Goal: Task Accomplishment & Management: Complete application form

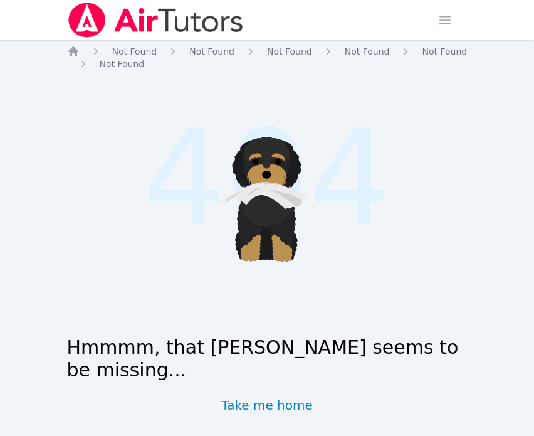
click at [113, 20] on img at bounding box center [155, 20] width 177 height 35
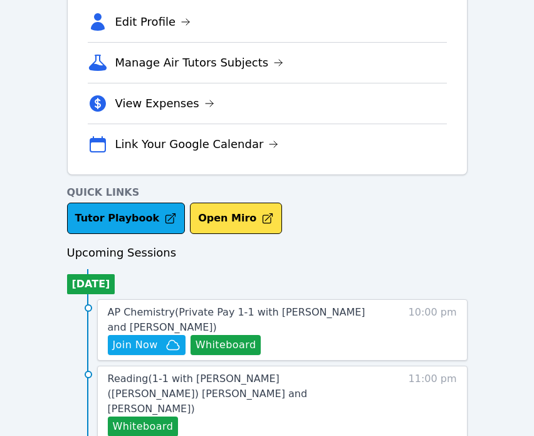
scroll to position [365, 0]
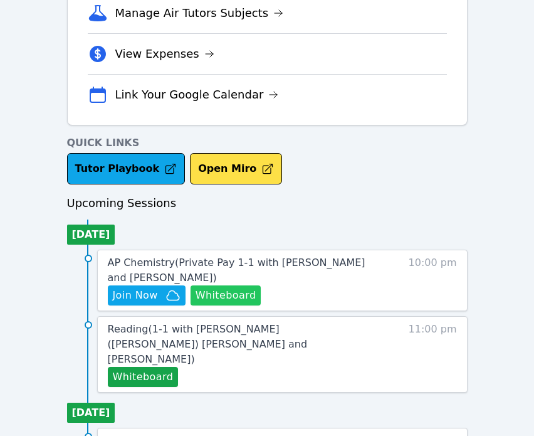
click at [211, 294] on button "Whiteboard" at bounding box center [226, 295] width 71 height 20
click at [160, 292] on span "Join Now" at bounding box center [147, 295] width 68 height 15
click at [0, 0] on div "Home Sessions Study Groups Students Messages Open user menu Tippayanawat Tongvi…" at bounding box center [267, 317] width 534 height 1365
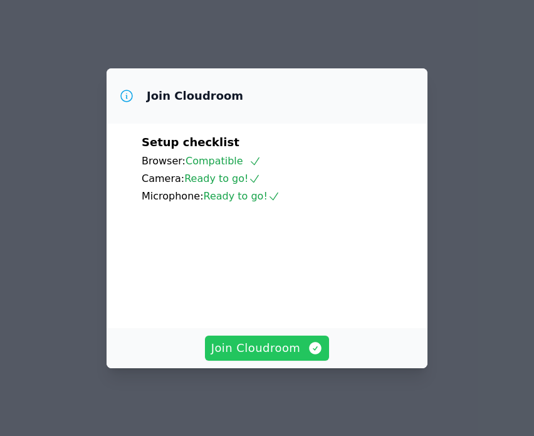
click at [264, 357] on span "Join Cloudroom" at bounding box center [267, 348] width 112 height 18
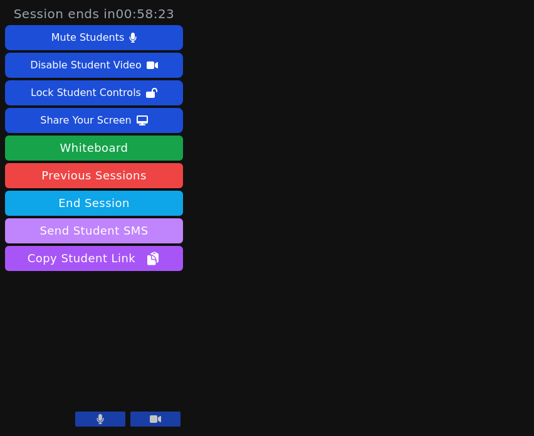
click at [88, 232] on button "Send Student SMS" at bounding box center [94, 230] width 178 height 25
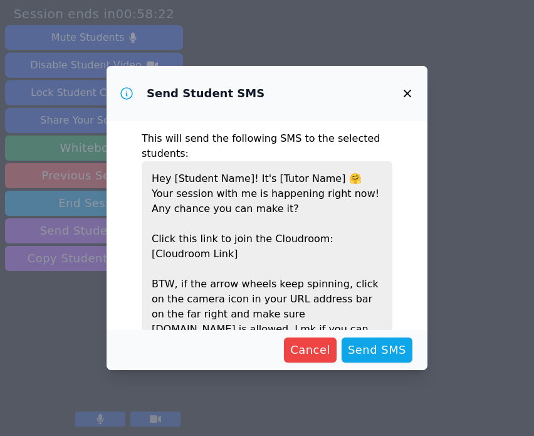
scroll to position [58, 0]
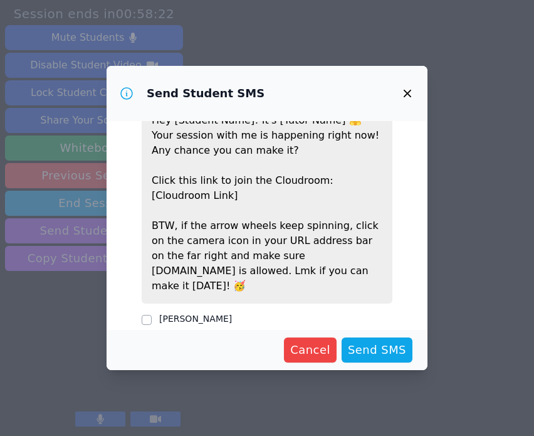
click at [156, 312] on div "[PERSON_NAME]" at bounding box center [267, 319] width 251 height 15
click at [216, 314] on label "[PERSON_NAME]" at bounding box center [195, 319] width 73 height 10
click at [152, 315] on input "[PERSON_NAME]" at bounding box center [147, 320] width 10 height 10
checkbox input "true"
click at [362, 349] on span "Send SMS" at bounding box center [377, 350] width 58 height 18
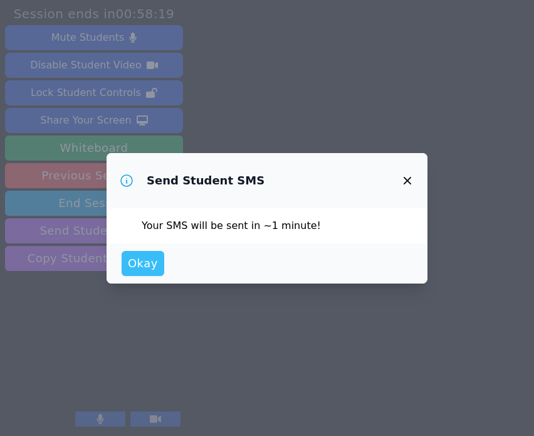
click at [139, 251] on button "Okay" at bounding box center [143, 263] width 43 height 25
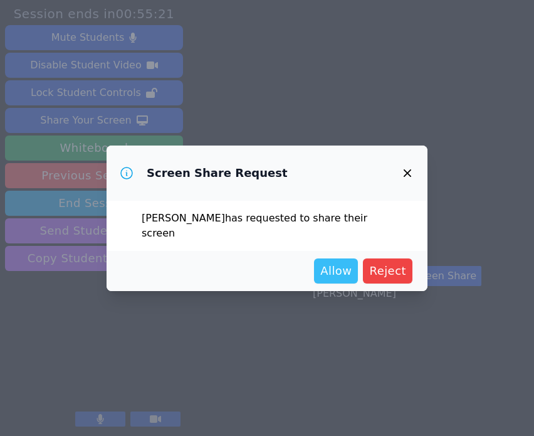
click at [337, 268] on span "Allow" at bounding box center [335, 271] width 31 height 18
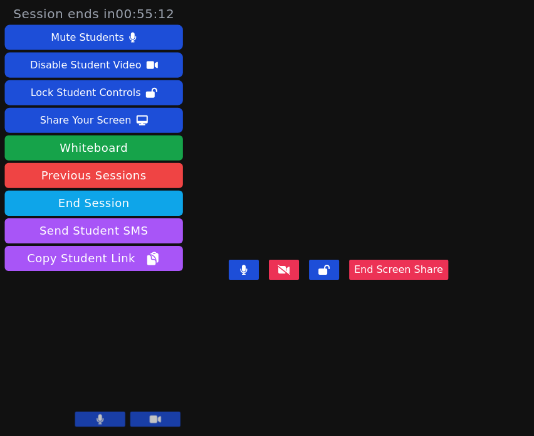
scroll to position [0, 0]
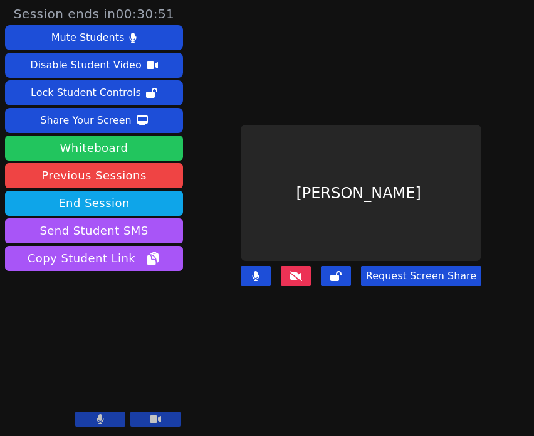
click at [138, 157] on button "Whiteboard" at bounding box center [94, 147] width 178 height 25
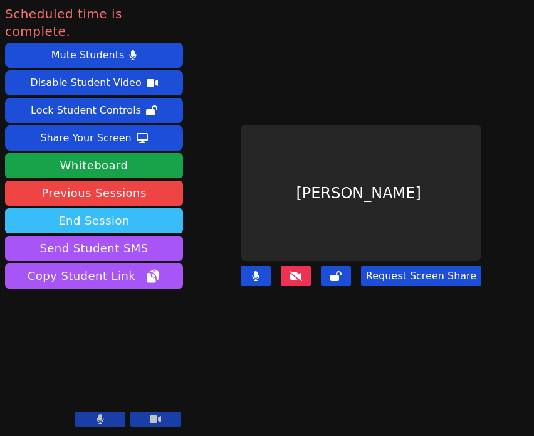
click at [129, 208] on button "End Session" at bounding box center [94, 220] width 178 height 25
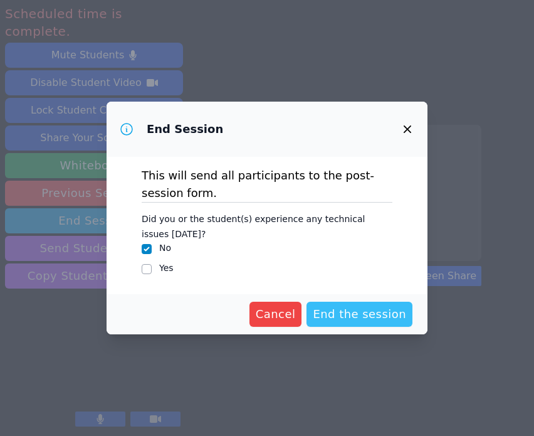
click at [358, 312] on span "End the session" at bounding box center [359, 314] width 93 height 18
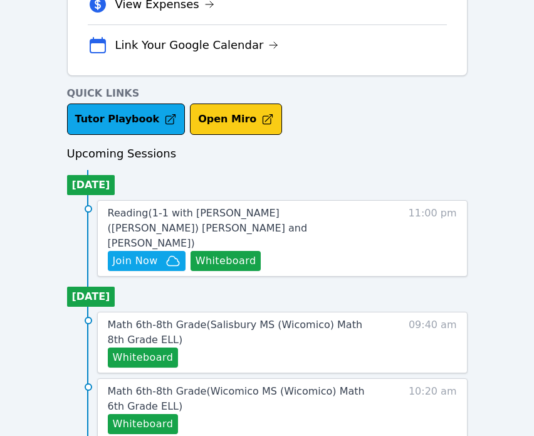
scroll to position [560, 0]
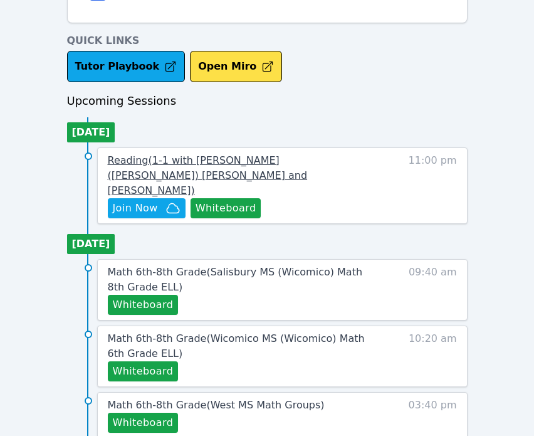
click at [169, 162] on span "Reading ( 1-1 with Hayeon (Ellie) Woo and Tippayanawat Tongvichit )" at bounding box center [208, 175] width 200 height 42
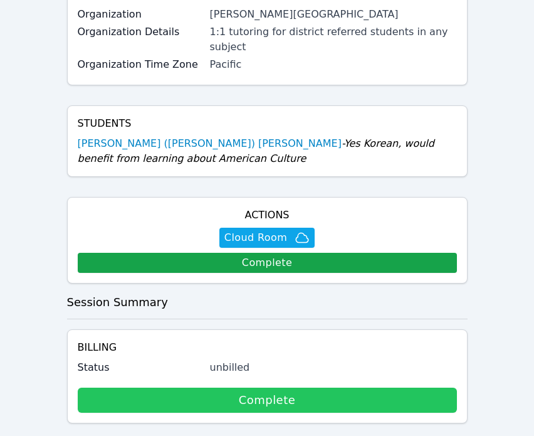
scroll to position [388, 0]
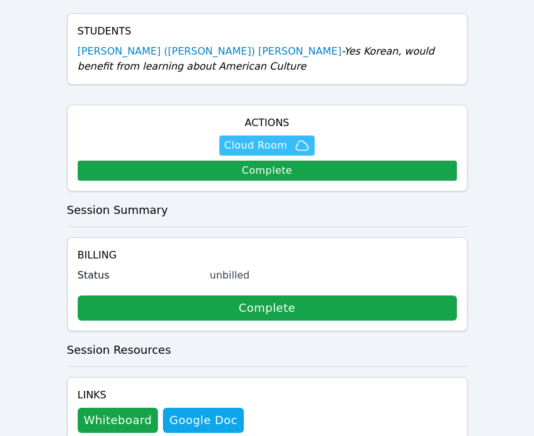
click at [273, 138] on span "Cloud Room" at bounding box center [255, 145] width 63 height 15
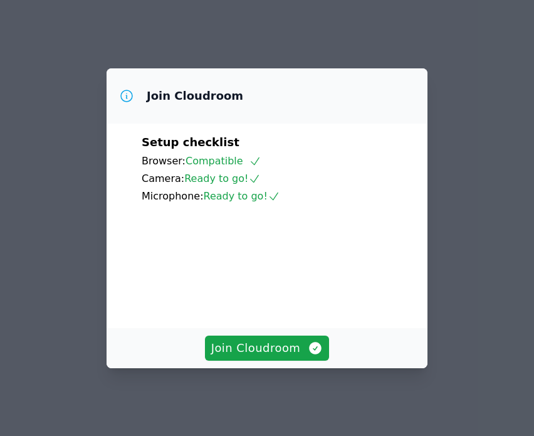
click at [277, 335] on div "Join Cloudroom" at bounding box center [267, 348] width 321 height 40
click at [283, 348] on span "Join Cloudroom" at bounding box center [267, 348] width 112 height 18
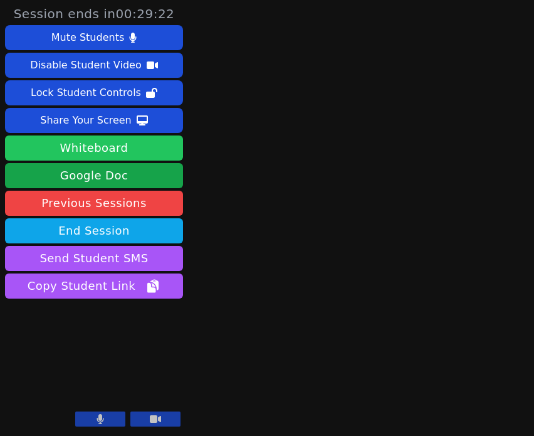
click at [139, 153] on button "Whiteboard" at bounding box center [94, 147] width 178 height 25
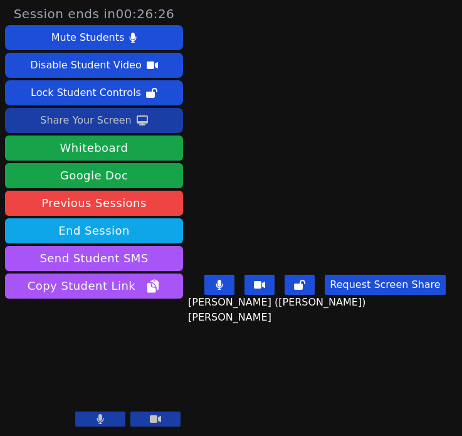
click at [105, 121] on div "Share Your Screen" at bounding box center [86, 120] width 92 height 20
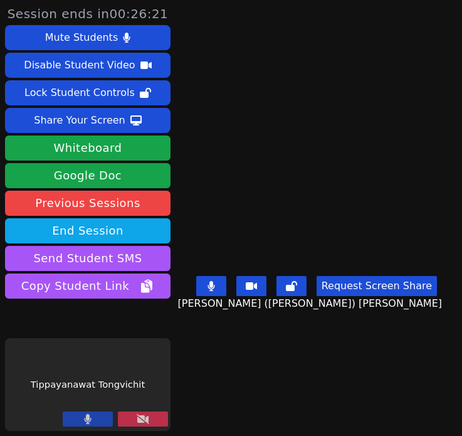
click at [137, 421] on icon at bounding box center [143, 419] width 13 height 10
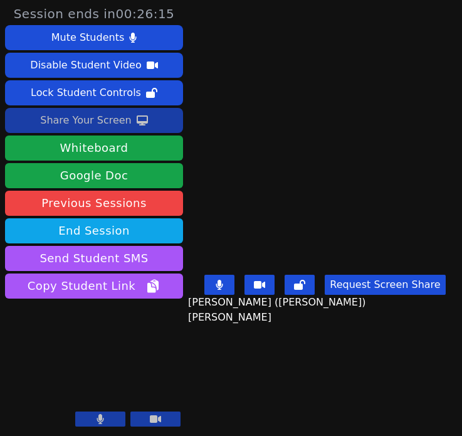
click at [99, 120] on div "Share Your Screen" at bounding box center [86, 120] width 92 height 20
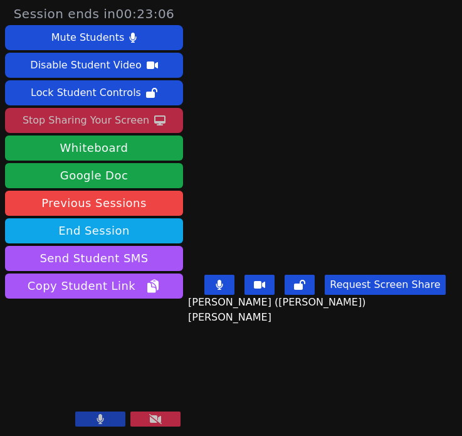
click at [82, 123] on div "Stop Sharing Your Screen" at bounding box center [86, 120] width 127 height 20
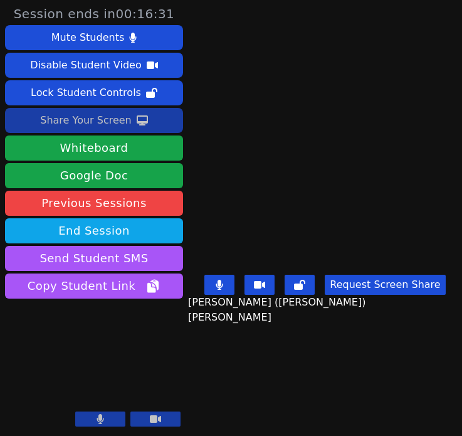
click at [91, 119] on div "Share Your Screen" at bounding box center [86, 120] width 92 height 20
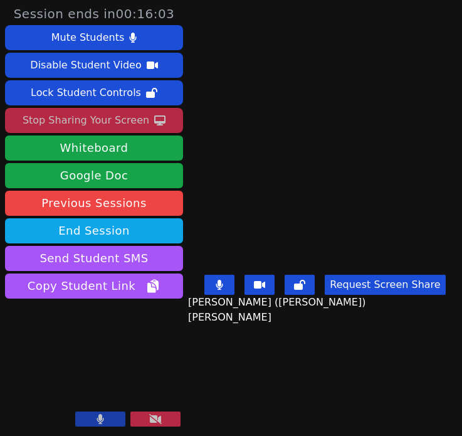
click at [124, 124] on div "Stop Sharing Your Screen" at bounding box center [86, 120] width 127 height 20
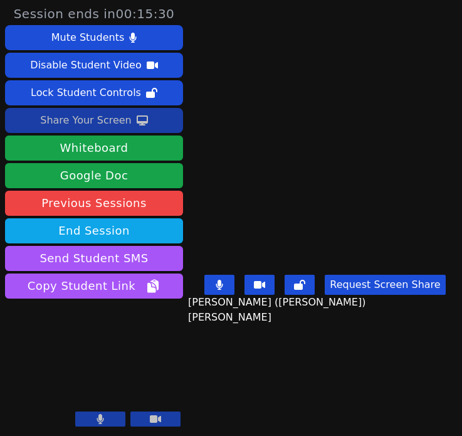
click at [95, 121] on div "Share Your Screen" at bounding box center [86, 120] width 92 height 20
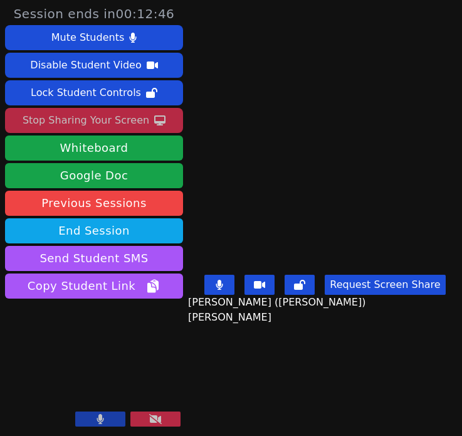
click at [130, 120] on div "Stop Sharing Your Screen" at bounding box center [86, 120] width 127 height 20
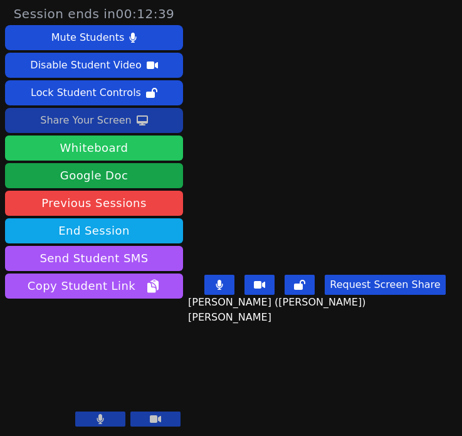
click at [127, 156] on button "Whiteboard" at bounding box center [94, 147] width 178 height 25
click at [0, 0] on aside "Session ends in 00:12:39 Mute Students Disable Student Video Lock Student Contr…" at bounding box center [94, 218] width 188 height 436
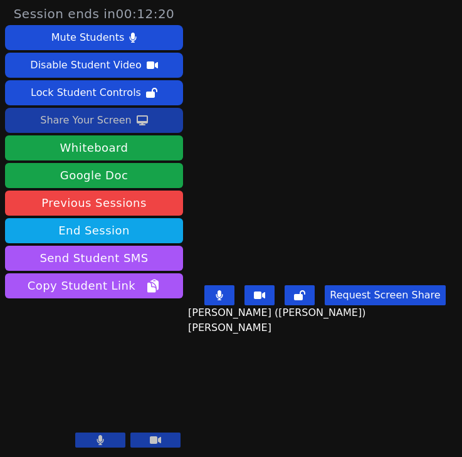
click at [114, 120] on div "Share Your Screen" at bounding box center [86, 120] width 92 height 20
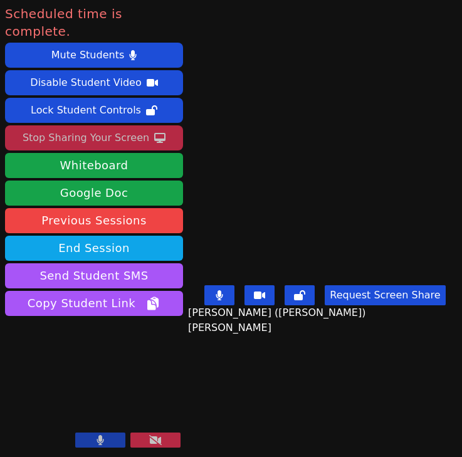
click at [102, 128] on div "Stop Sharing Your Screen" at bounding box center [86, 138] width 127 height 20
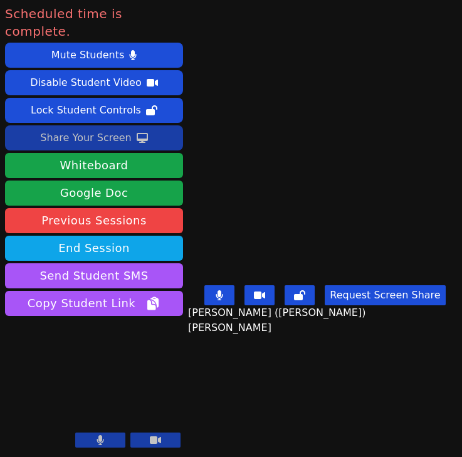
click at [68, 128] on div "Share Your Screen" at bounding box center [86, 138] width 92 height 20
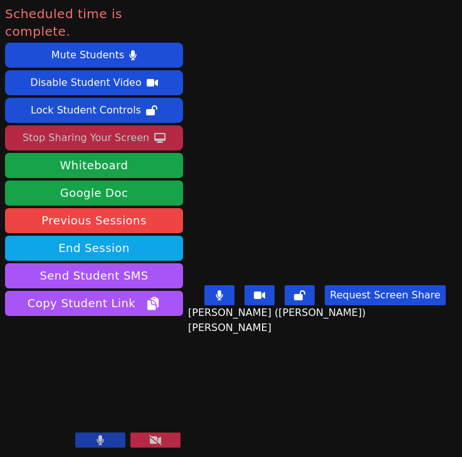
click at [104, 128] on div "Stop Sharing Your Screen" at bounding box center [86, 138] width 127 height 20
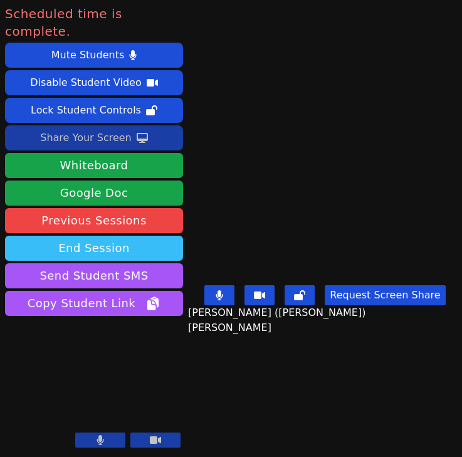
click at [117, 236] on button "End Session" at bounding box center [94, 248] width 178 height 25
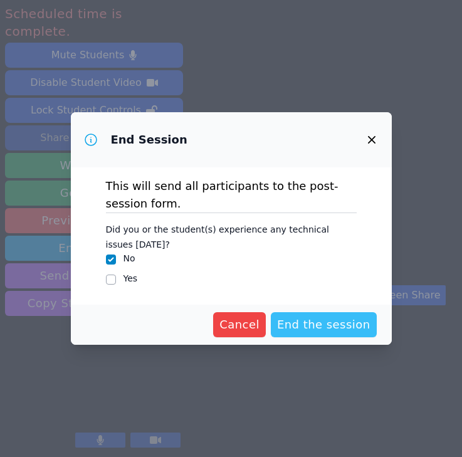
click at [336, 325] on span "End the session" at bounding box center [323, 325] width 93 height 18
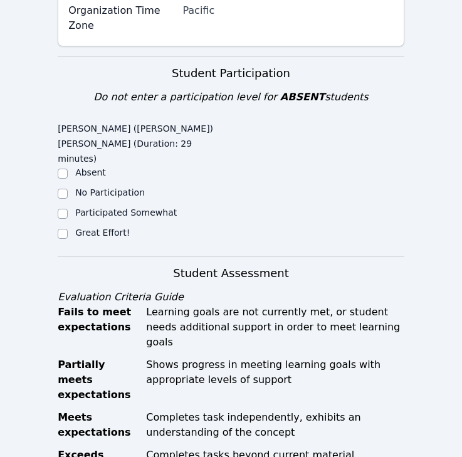
scroll to position [524, 0]
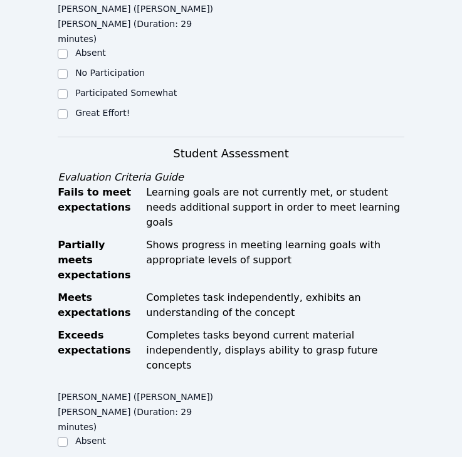
click at [87, 108] on label "Great Effort!" at bounding box center [102, 113] width 55 height 10
click at [68, 109] on input "Great Effort!" at bounding box center [63, 114] width 10 height 10
checkbox input "true"
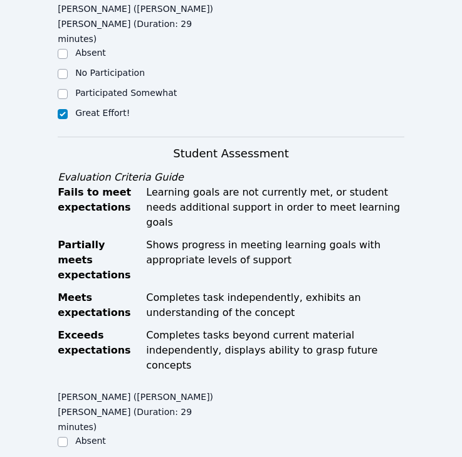
checkbox input "true"
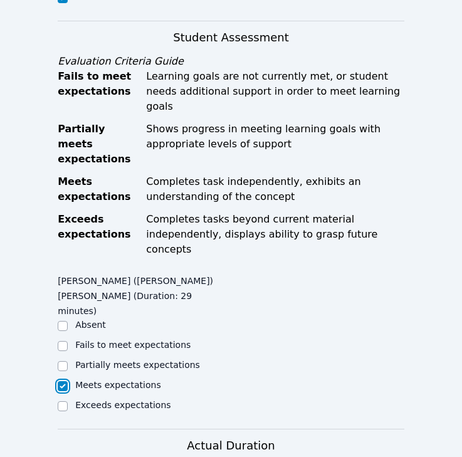
scroll to position [900, 0]
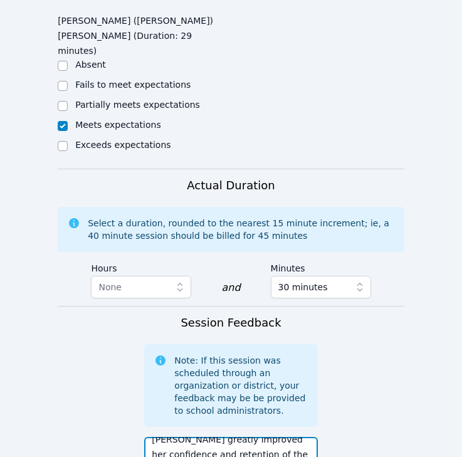
drag, startPoint x: 307, startPoint y: 384, endPoint x: 229, endPoint y: 381, distance: 78.4
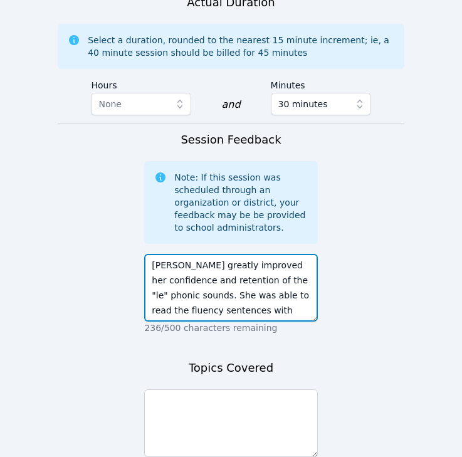
drag, startPoint x: 236, startPoint y: 177, endPoint x: 183, endPoint y: 195, distance: 55.7
click at [183, 254] on textarea "Ellie greatly improved her confidence and retention of the "le" phonic sounds. …" at bounding box center [230, 288] width 173 height 68
type textarea "Ellie greatly improved her confidence and retention of the "le" phonic sounds. …"
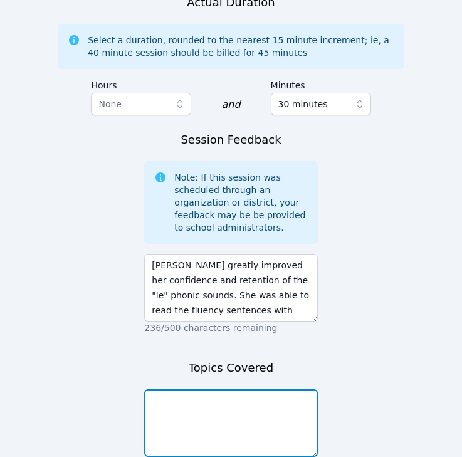
click at [224, 389] on textarea at bounding box center [230, 423] width 173 height 68
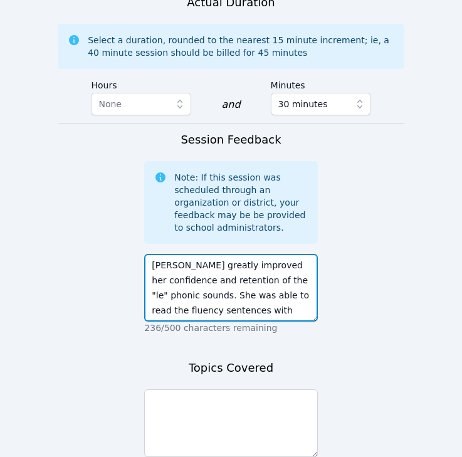
drag, startPoint x: 232, startPoint y: 173, endPoint x: 179, endPoint y: 195, distance: 57.1
click at [180, 254] on textarea "Ellie greatly improved her confidence and retention of the "le" phonic sounds. …" at bounding box center [230, 288] width 173 height 68
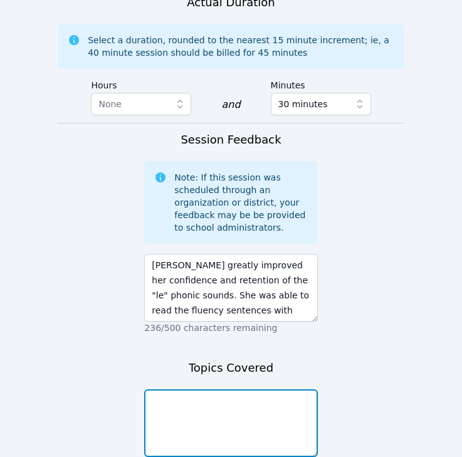
click at [212, 389] on textarea at bounding box center [230, 423] width 173 height 68
paste textarea ""le" phonic sounds"
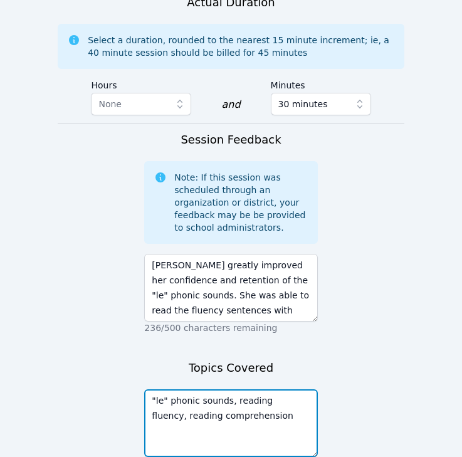
type textarea ""le" phonic sounds, reading fluency, reading comprehension"
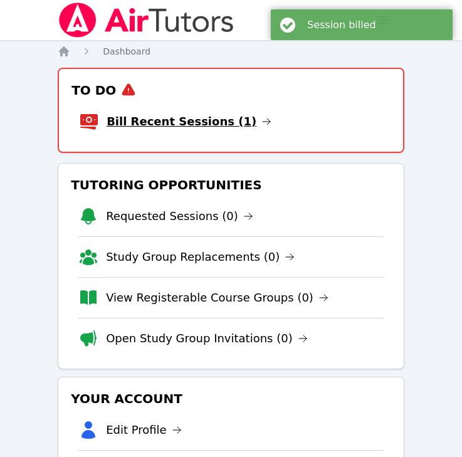
click at [166, 120] on link "Bill Recent Sessions (1)" at bounding box center [189, 122] width 165 height 18
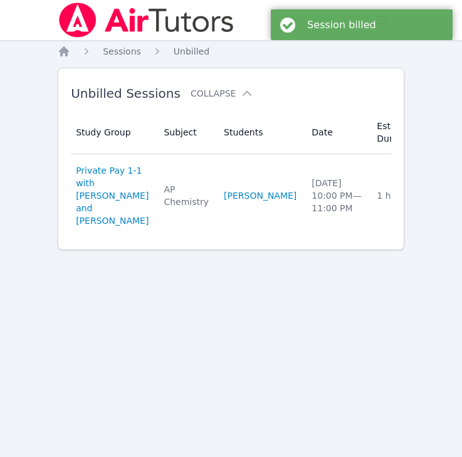
click at [391, 199] on div "Unbilled Sessions Collapse Study Group Subject Students Date Estimated Duration…" at bounding box center [231, 159] width 347 height 182
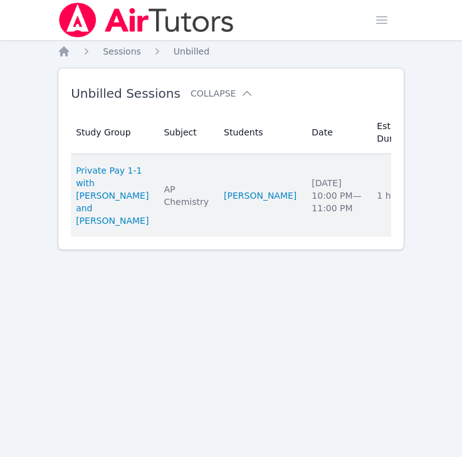
click at [436, 205] on link "Complete" at bounding box center [466, 196] width 60 height 20
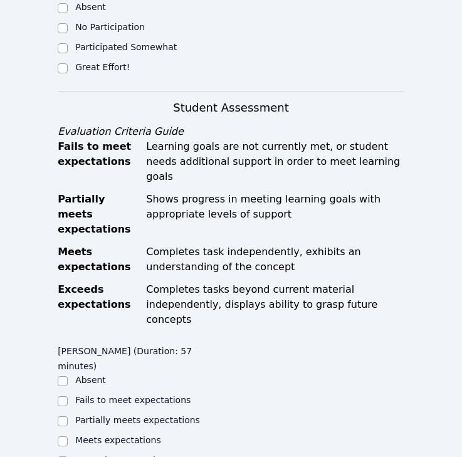
scroll to position [338, 0]
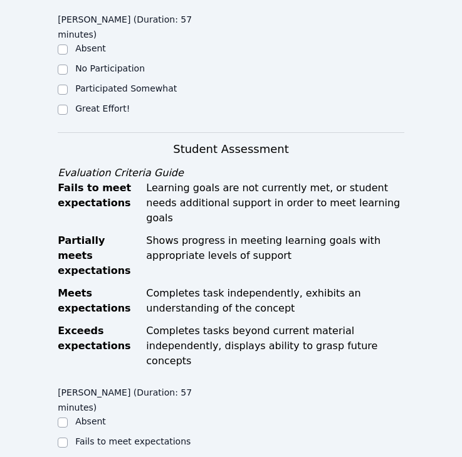
click at [90, 102] on div "Great Effort!" at bounding box center [144, 109] width 173 height 15
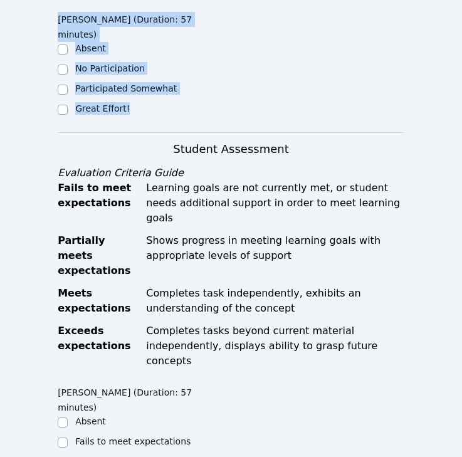
click at [90, 102] on div "Great Effort!" at bounding box center [144, 109] width 173 height 15
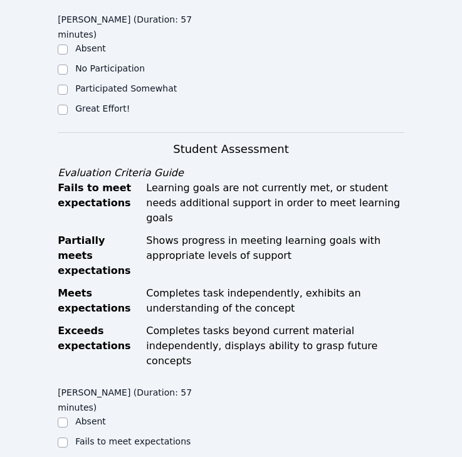
click at [93, 103] on label "Great Effort!" at bounding box center [102, 108] width 55 height 10
click at [68, 105] on input "Great Effort!" at bounding box center [63, 110] width 10 height 10
checkbox input "true"
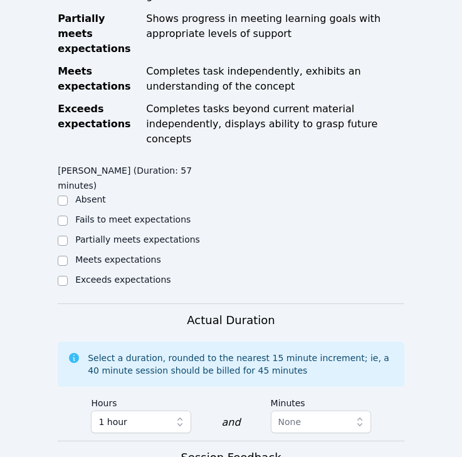
click at [100, 255] on label "Meets expectations" at bounding box center [118, 260] width 86 height 10
click at [68, 256] on input "Meets expectations" at bounding box center [63, 261] width 10 height 10
checkbox input "true"
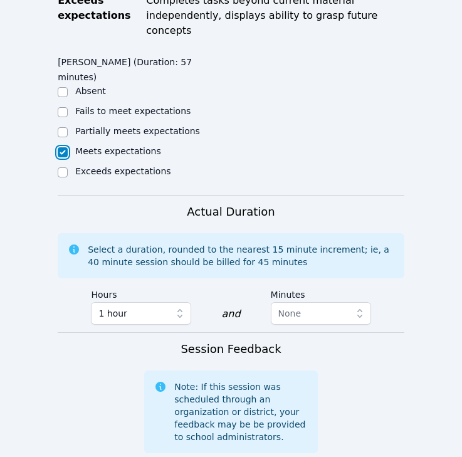
scroll to position [830, 0]
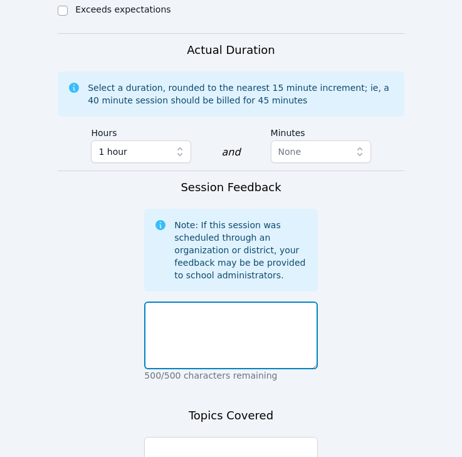
click at [206, 302] on textarea at bounding box center [230, 336] width 173 height 68
type textarea "C"
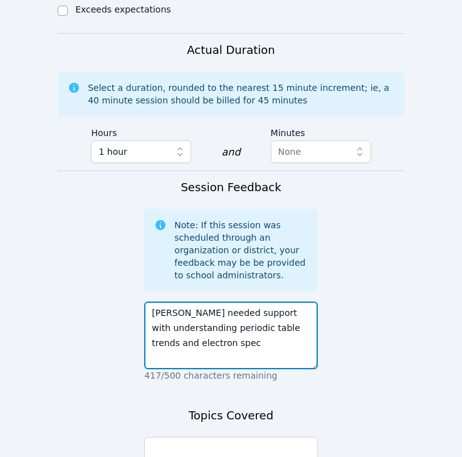
drag, startPoint x: 204, startPoint y: 270, endPoint x: 298, endPoint y: 270, distance: 93.4
click at [296, 302] on textarea "Kristiana needed support with understanding periodic table trends and electron …" at bounding box center [230, 336] width 173 height 68
paste textarea "electron spectroscopy"
drag, startPoint x: 204, startPoint y: 268, endPoint x: 238, endPoint y: 267, distance: 34.5
click at [239, 302] on textarea "Kristiana needed support with understanding periodic table trends and electron …" at bounding box center [230, 336] width 173 height 68
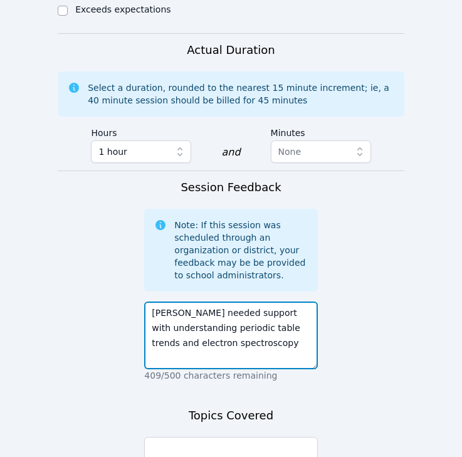
click at [269, 302] on textarea "Kristiana needed support with understanding periodic table trends and electron …" at bounding box center [230, 336] width 173 height 68
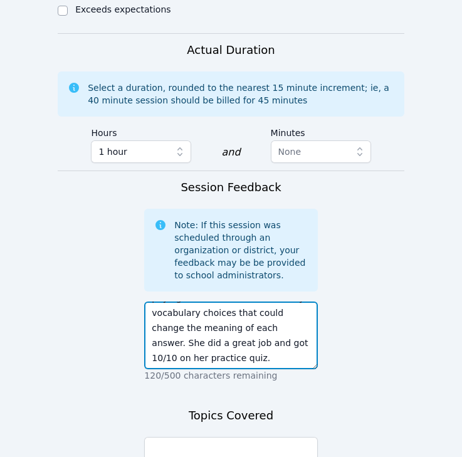
click at [193, 302] on textarea "Kristiana needed support with understanding periodic table trends and electron …" at bounding box center [230, 336] width 173 height 68
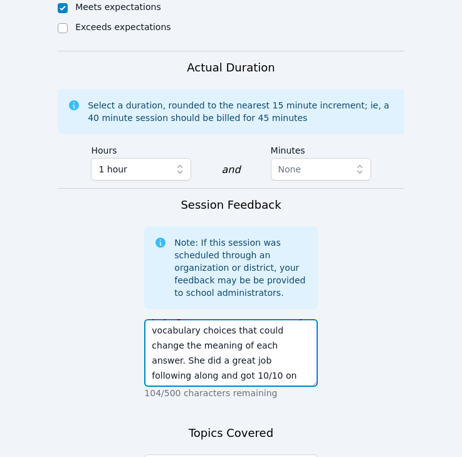
scroll to position [841, 0]
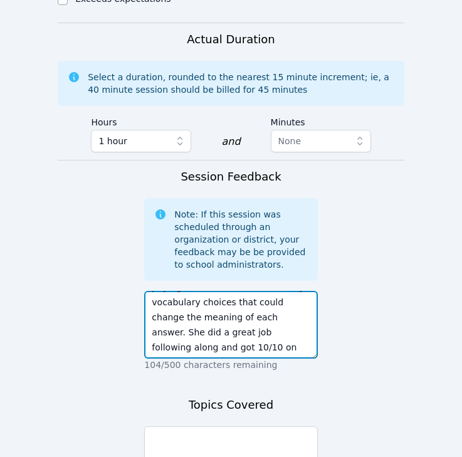
click at [253, 291] on textarea "Kristiana needed support with understanding periodic table trends and electron …" at bounding box center [230, 325] width 173 height 68
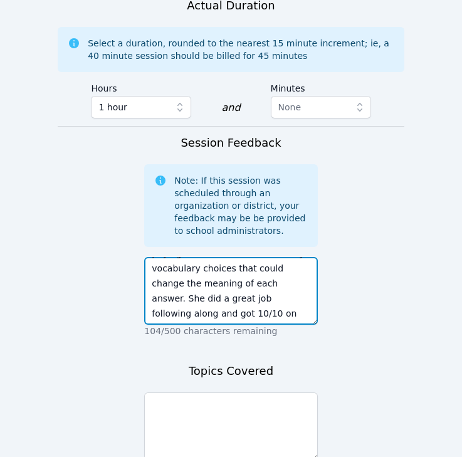
scroll to position [919, 0]
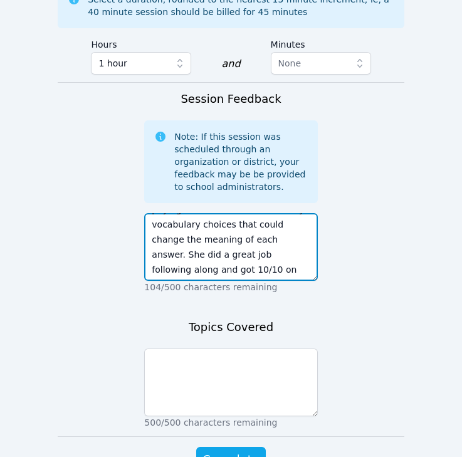
type textarea "Kristiana needed support with understanding periodic table trends and electron …"
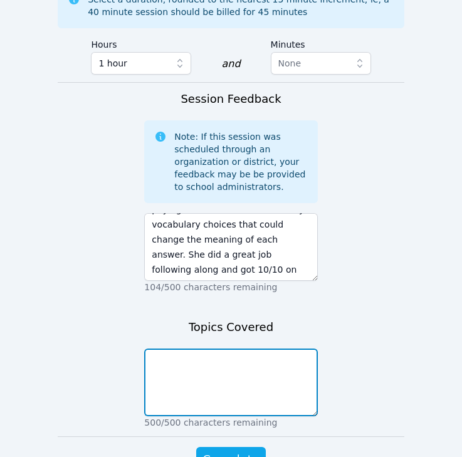
click at [250, 349] on textarea at bounding box center [230, 383] width 173 height 68
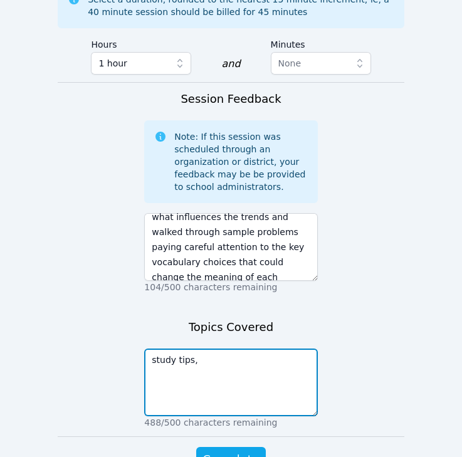
scroll to position [0, 0]
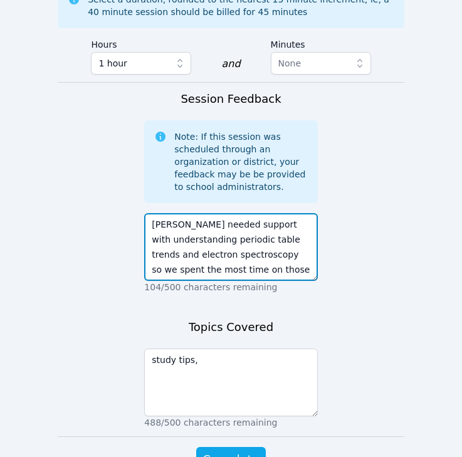
drag, startPoint x: 154, startPoint y: 166, endPoint x: 263, endPoint y: 174, distance: 109.5
click at [263, 213] on textarea "Kristiana needed support with understanding periodic table trends and electron …" at bounding box center [230, 247] width 173 height 68
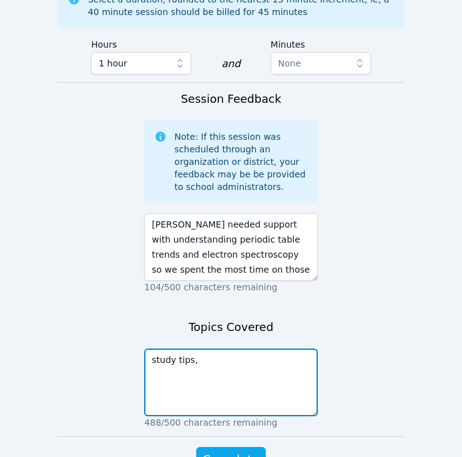
click at [251, 349] on textarea "study tips," at bounding box center [230, 383] width 173 height 68
paste textarea "understanding periodic table trends and electron spectroscopy"
type textarea "study tips, understanding periodic table trends and electron spectroscopy"
click at [250, 349] on textarea "study tips, understanding periodic table trends and electron spectroscopy" at bounding box center [230, 383] width 173 height 68
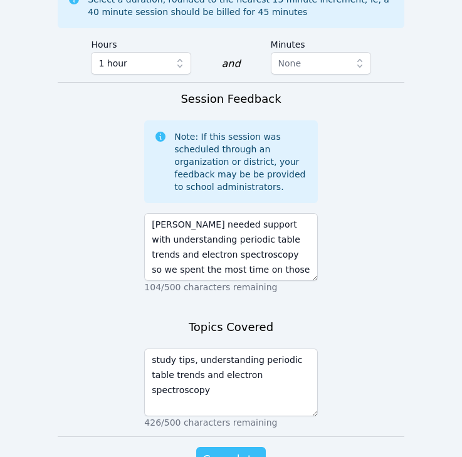
click at [245, 435] on span "Complete" at bounding box center [231, 460] width 56 height 18
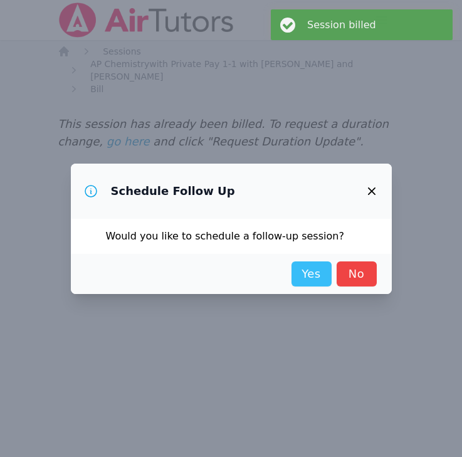
click at [318, 276] on link "Yes" at bounding box center [312, 273] width 40 height 25
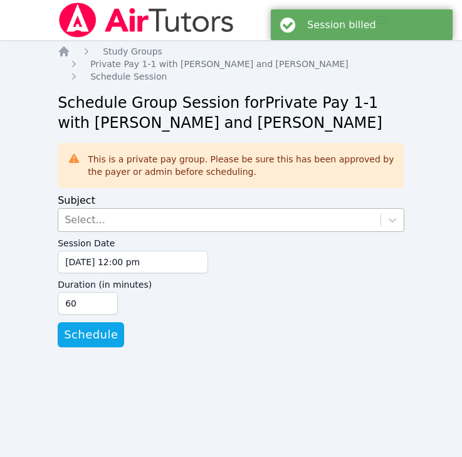
click at [197, 229] on div "Select..." at bounding box center [219, 220] width 322 height 23
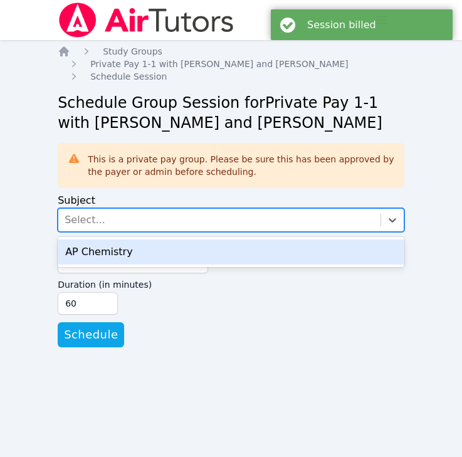
click at [181, 253] on div "AP Chemistry" at bounding box center [231, 252] width 347 height 25
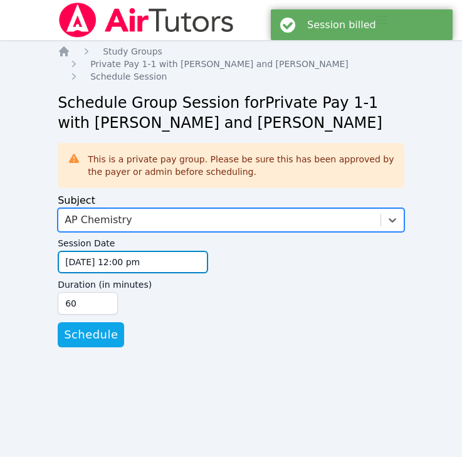
click at [126, 268] on input "09/17/2025 12:00 pm" at bounding box center [133, 262] width 150 height 23
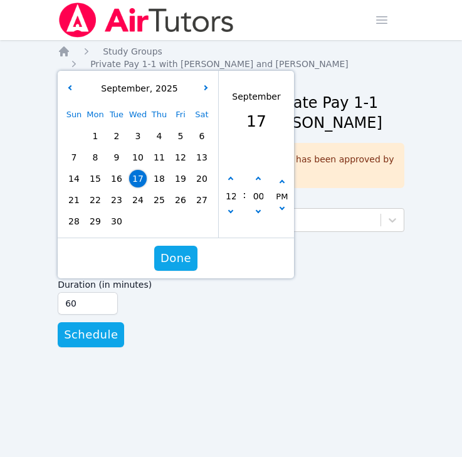
click at [140, 201] on span "24" at bounding box center [138, 200] width 18 height 18
click at [234, 206] on input "12" at bounding box center [230, 196] width 13 height 21
click at [236, 226] on div "12 : 00 PM" at bounding box center [256, 197] width 75 height 82
click at [235, 219] on div "12 : 00 PM" at bounding box center [256, 197] width 75 height 82
click at [231, 213] on button "button" at bounding box center [230, 213] width 13 height 13
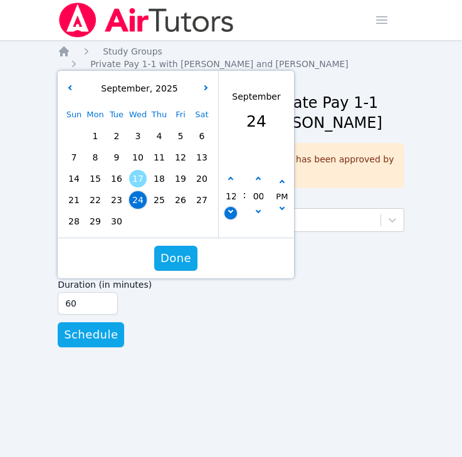
type input "09/24/2025 11:00 am"
type input "11"
click at [232, 214] on button "button" at bounding box center [230, 213] width 13 height 13
type input "09/24/2025 10:00 am"
type input "10"
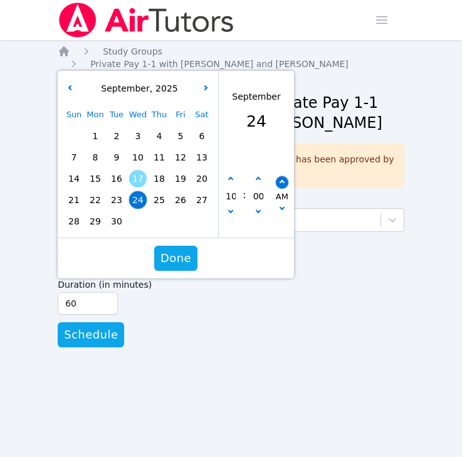
click at [283, 181] on icon "button" at bounding box center [282, 182] width 5 height 5
type input "09/24/2025 10:00 pm"
click at [186, 261] on span "Done" at bounding box center [176, 259] width 31 height 18
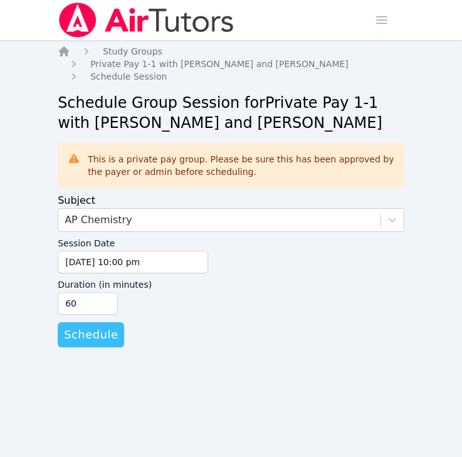
click at [112, 327] on span "Schedule" at bounding box center [91, 335] width 54 height 18
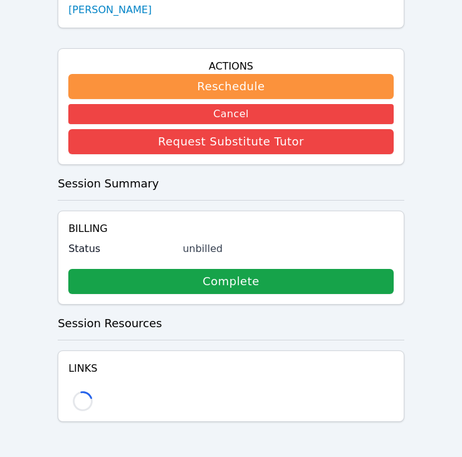
scroll to position [278, 0]
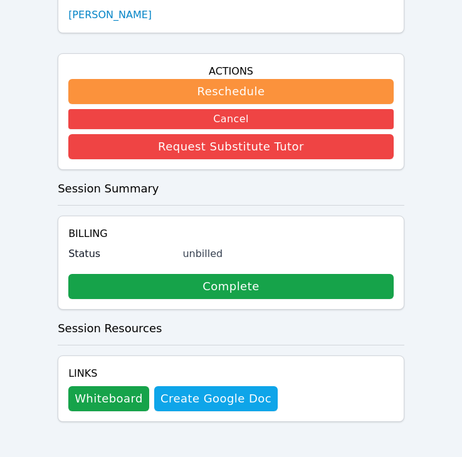
click at [115, 18] on link "Kristiana Davis" at bounding box center [109, 15] width 83 height 15
